Goal: Information Seeking & Learning: Learn about a topic

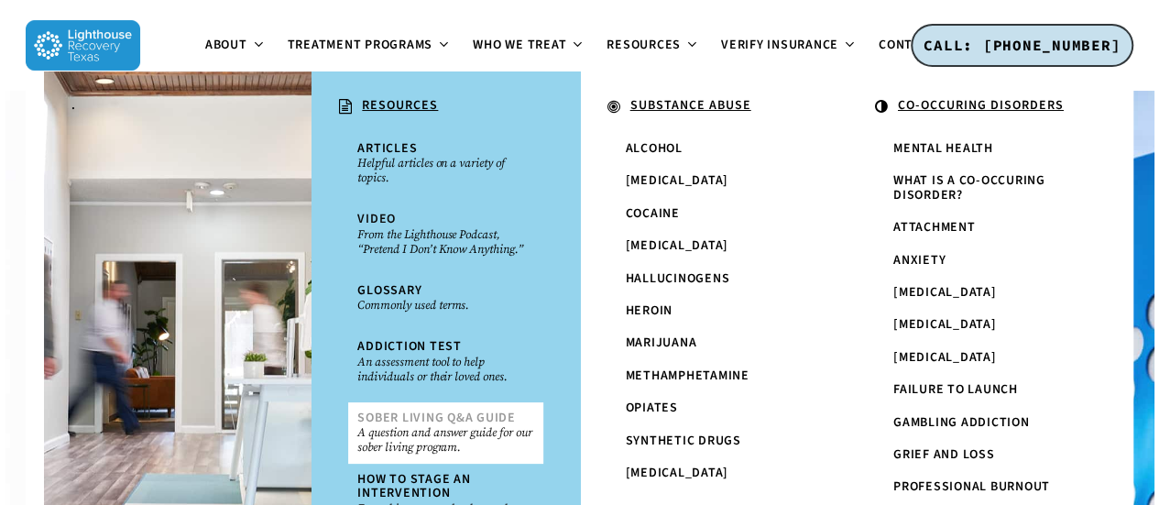
click at [489, 423] on span "Sober Living Q&A Guide" at bounding box center [436, 418] width 159 height 18
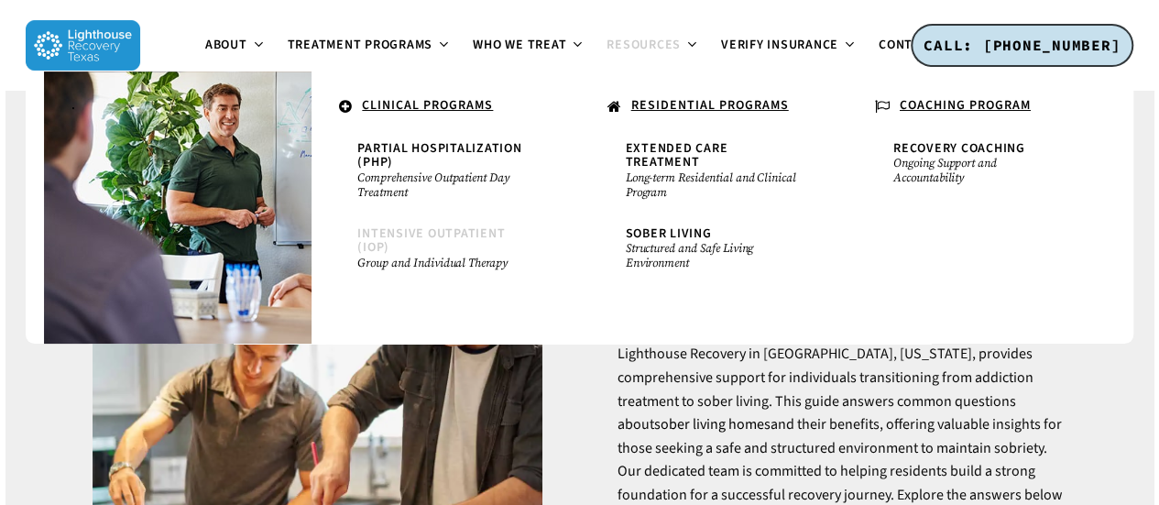
click at [454, 230] on span "Intensive Outpatient (IOP)" at bounding box center [431, 241] width 148 height 32
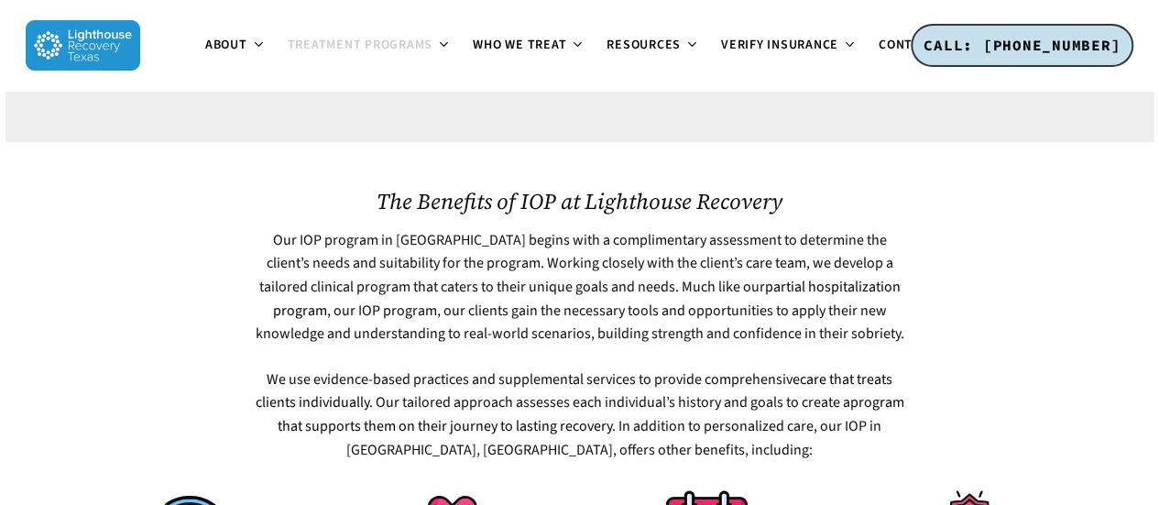
scroll to position [846, 0]
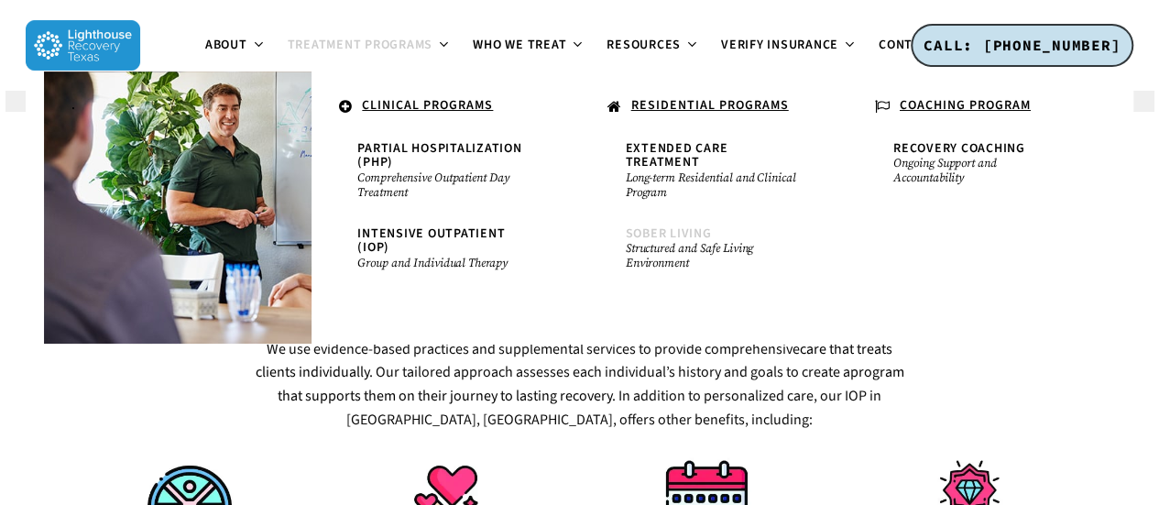
click at [667, 225] on span "Sober Living" at bounding box center [669, 234] width 86 height 18
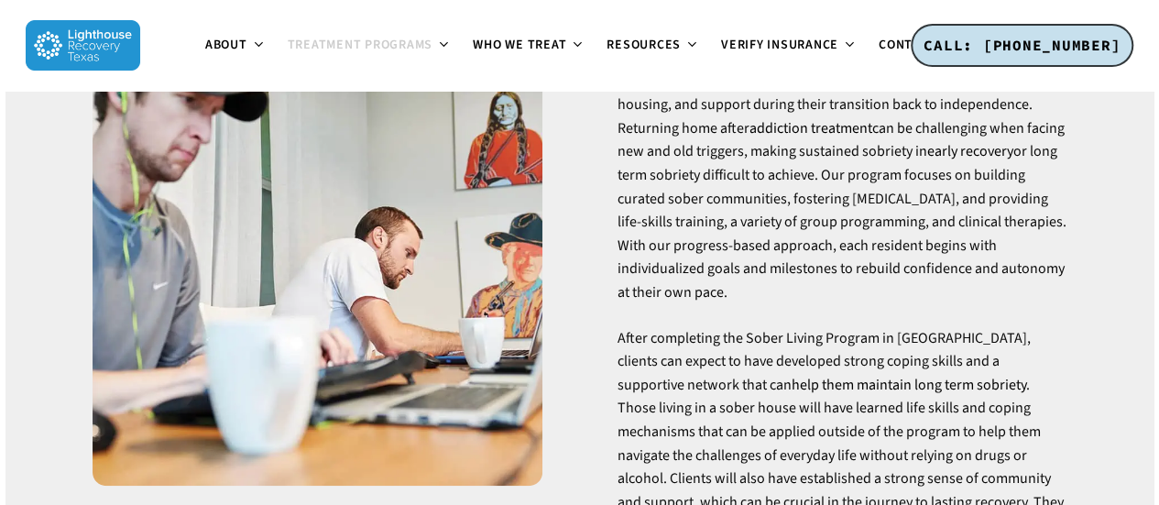
scroll to position [360, 0]
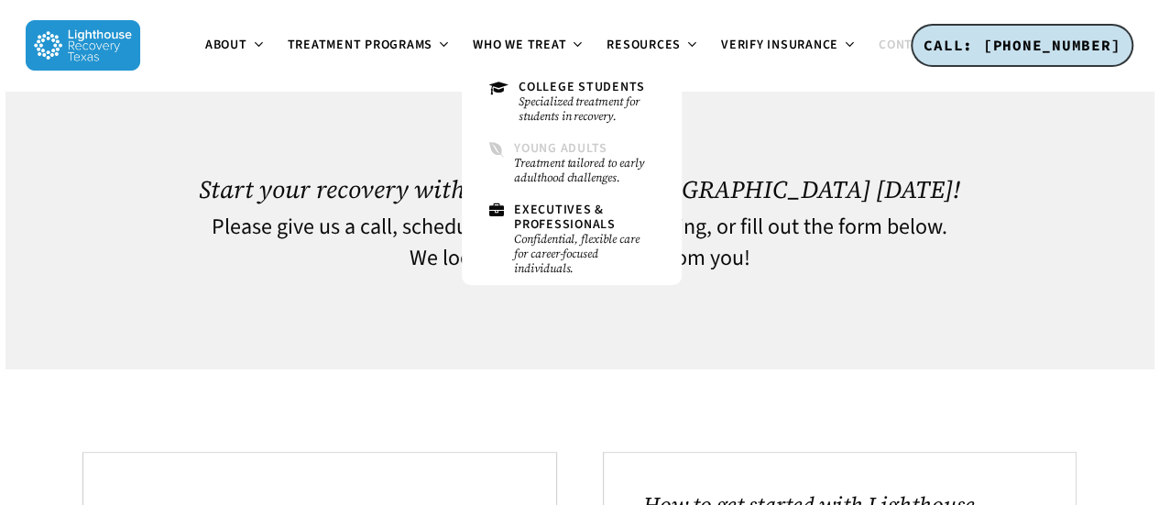
click at [576, 153] on span "Young Adults" at bounding box center [560, 148] width 93 height 18
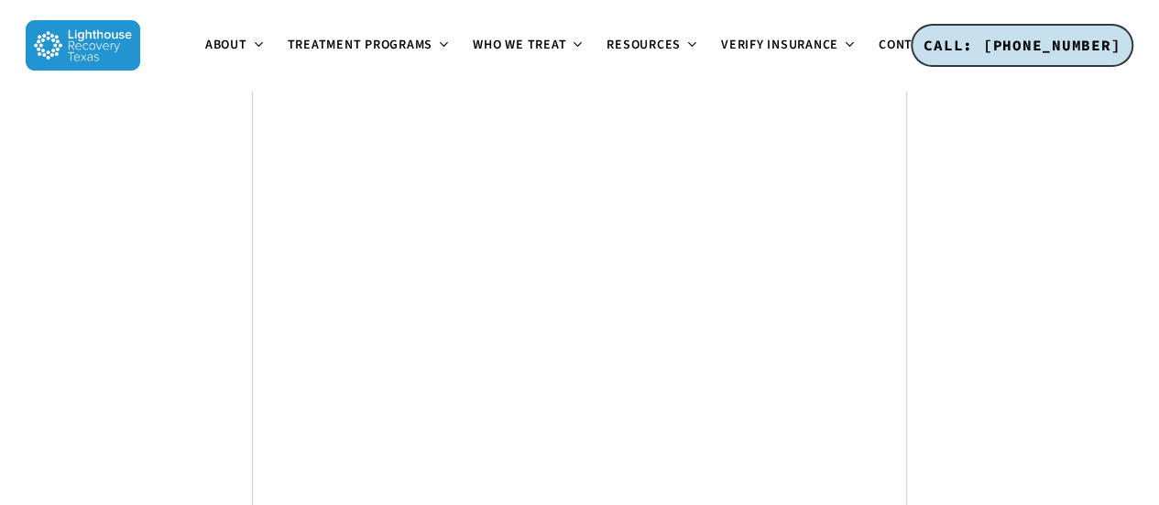
scroll to position [11052, 0]
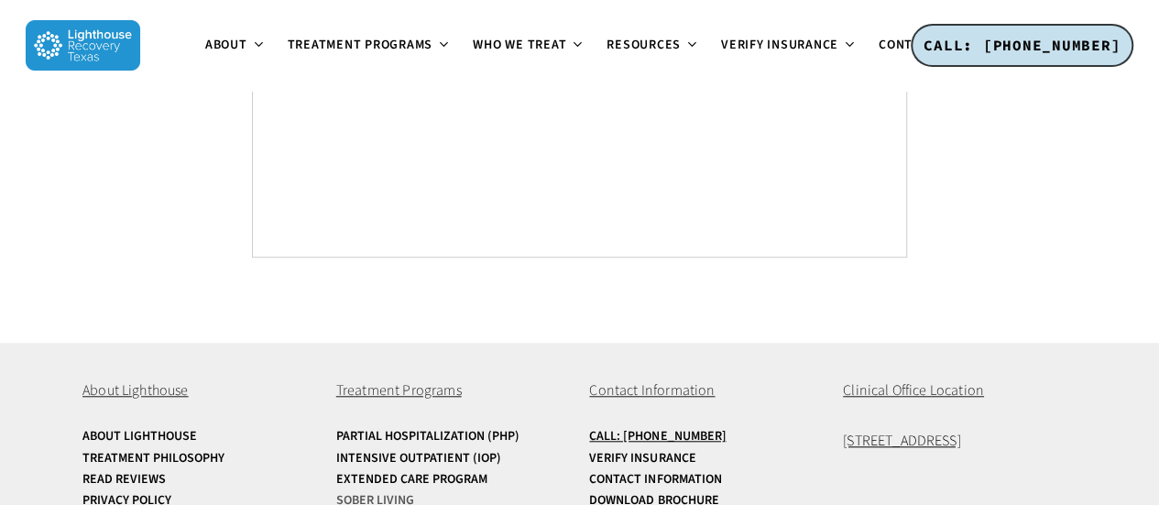
click at [395, 494] on link "Sober Living" at bounding box center [453, 501] width 234 height 14
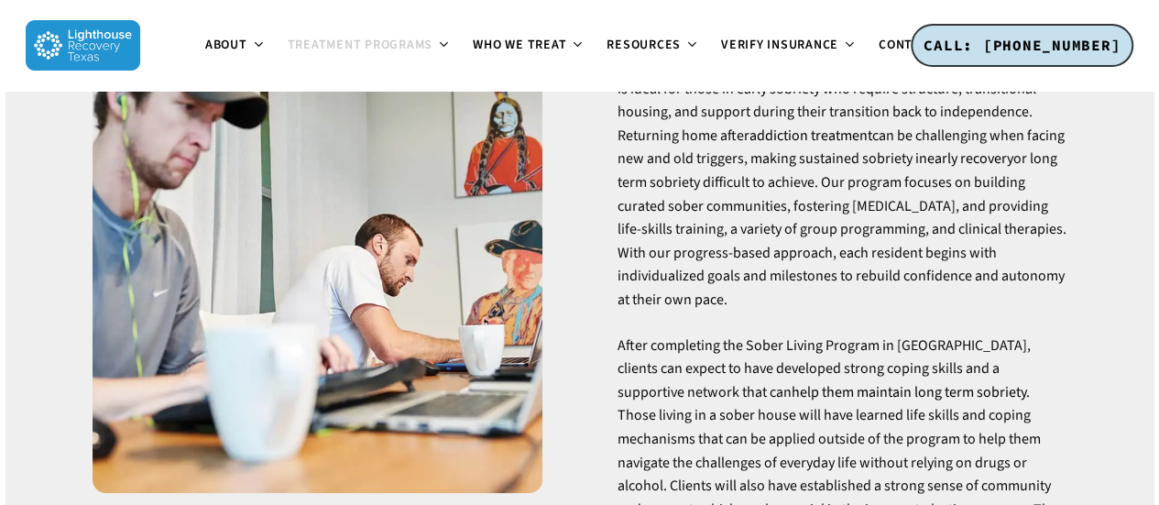
scroll to position [340, 0]
